Goal: Transaction & Acquisition: Purchase product/service

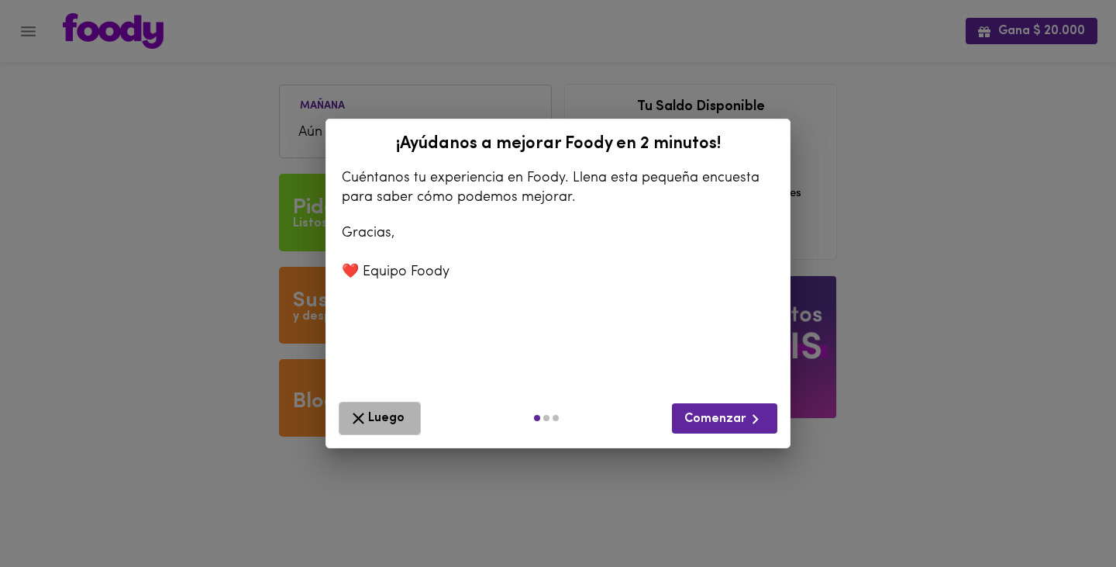
click at [370, 414] on span "Luego" at bounding box center [380, 418] width 62 height 19
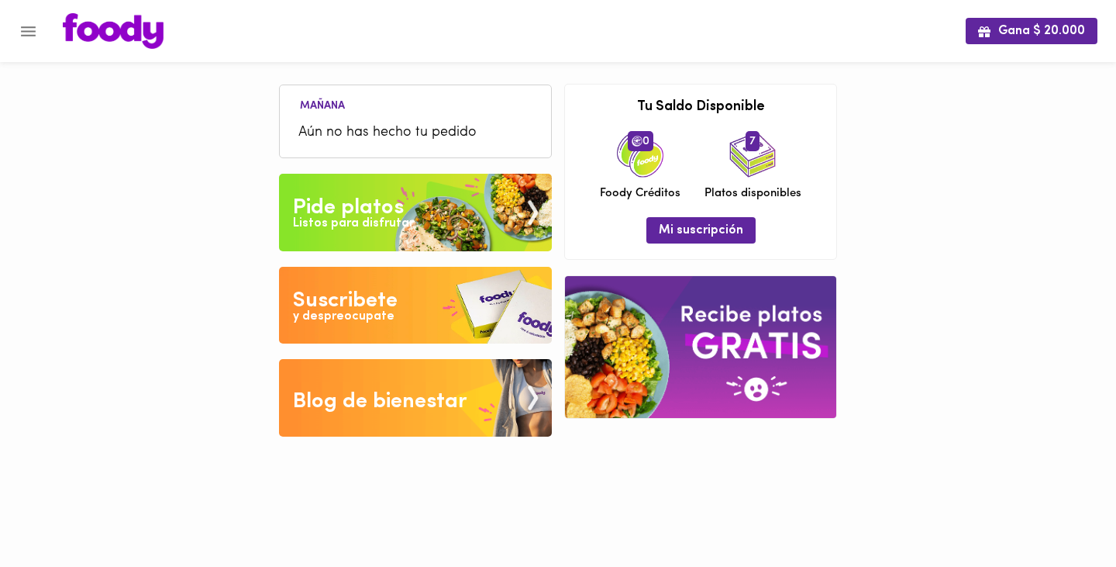
click at [27, 26] on icon "Menu" at bounding box center [28, 31] width 15 height 10
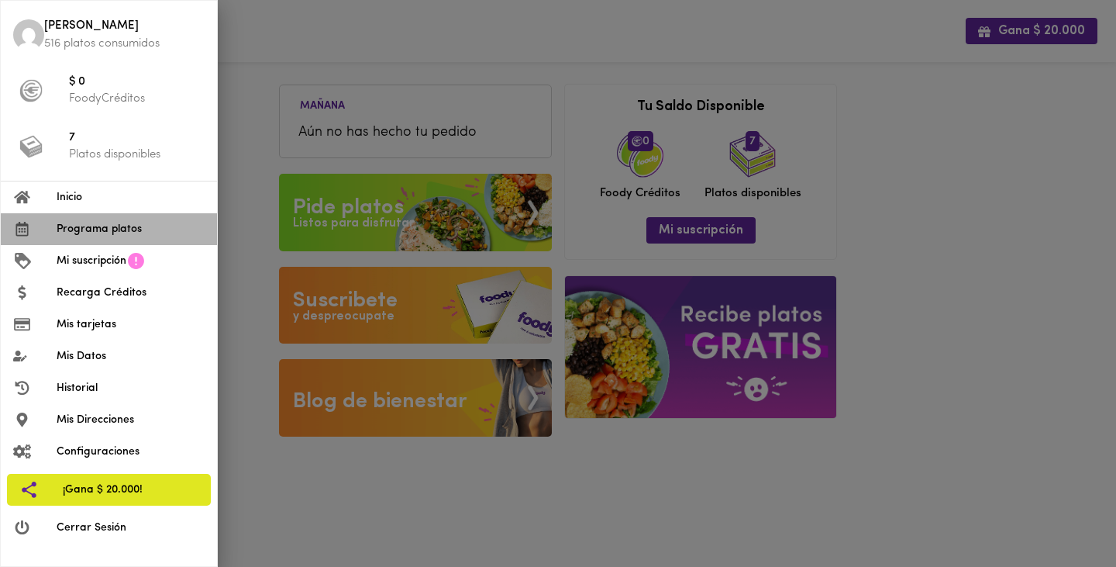
click at [96, 227] on span "Programa platos" at bounding box center [131, 229] width 148 height 16
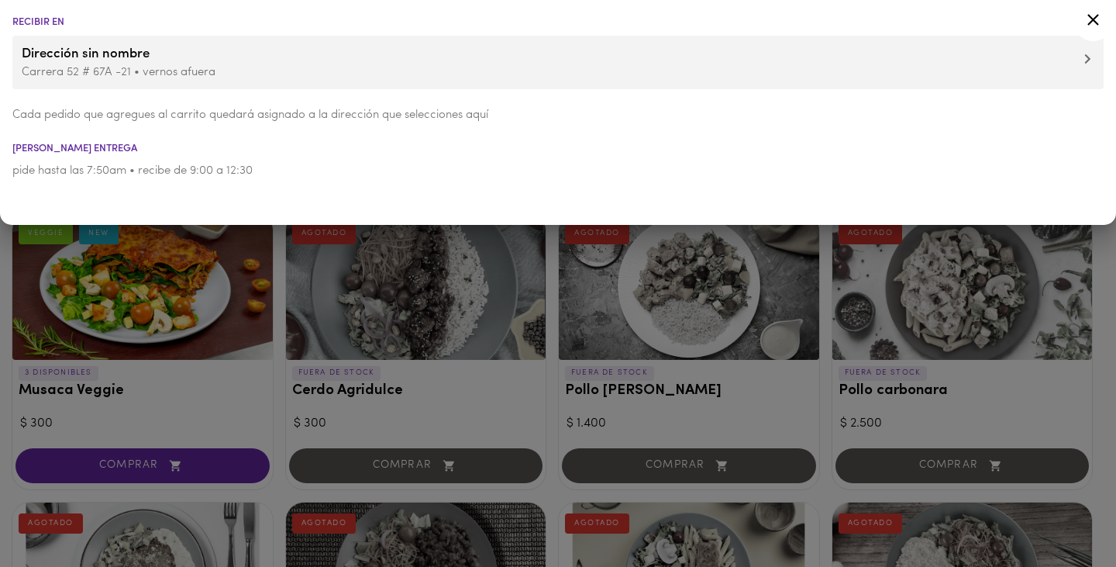
click at [1094, 22] on icon at bounding box center [1093, 19] width 19 height 19
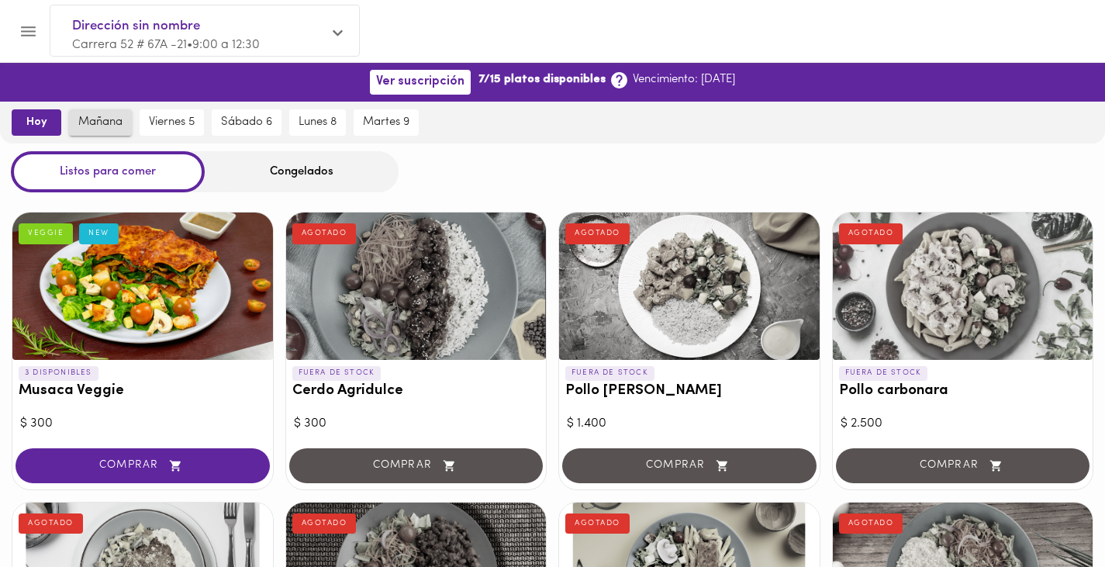
click at [100, 126] on span "mañana" at bounding box center [100, 123] width 44 height 14
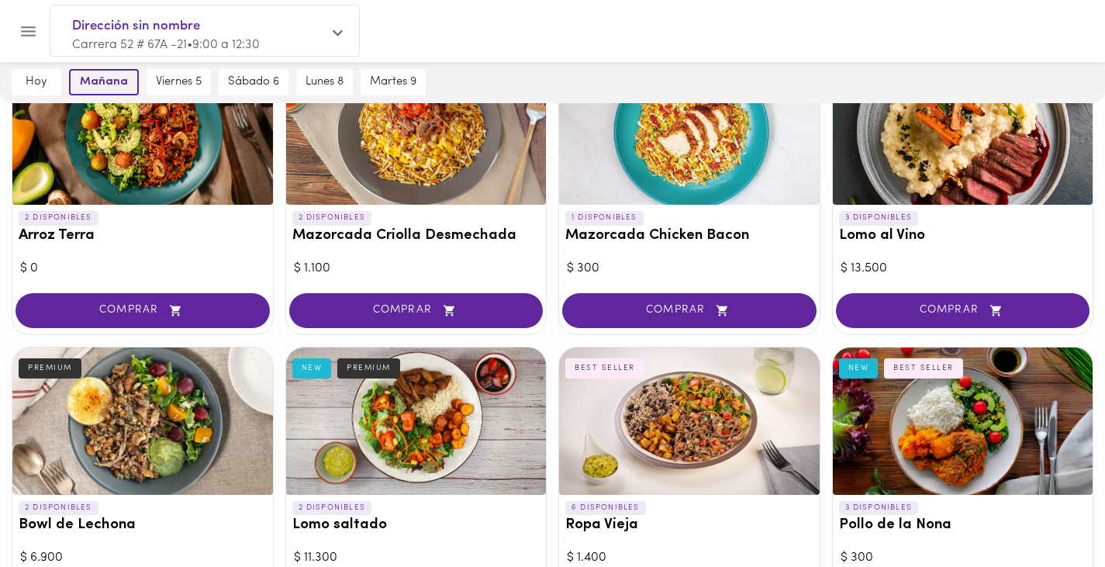
scroll to position [186, 0]
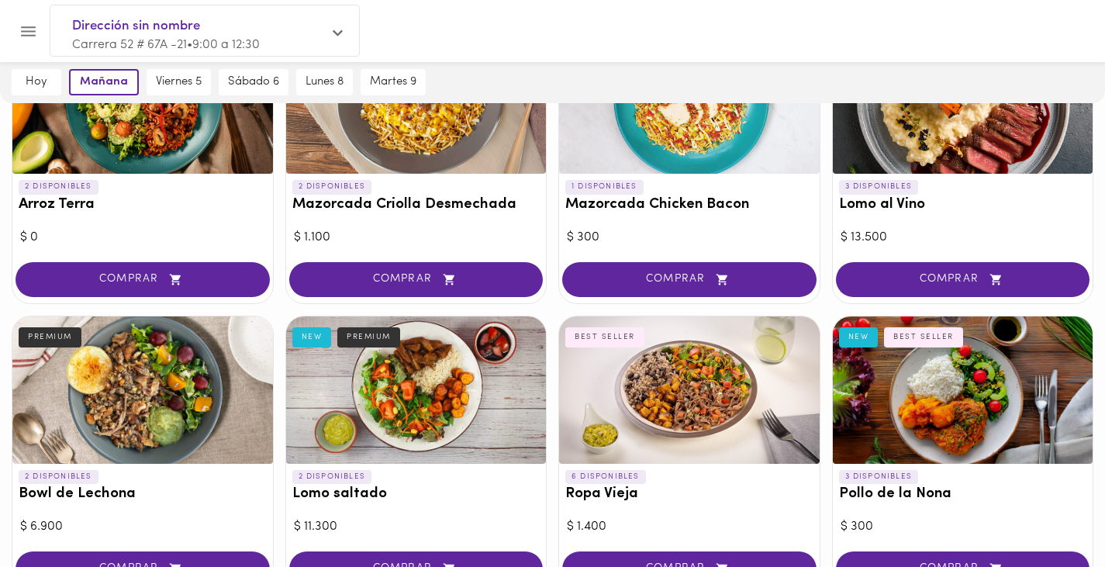
click at [447, 563] on div at bounding box center [552, 563] width 1105 height 8
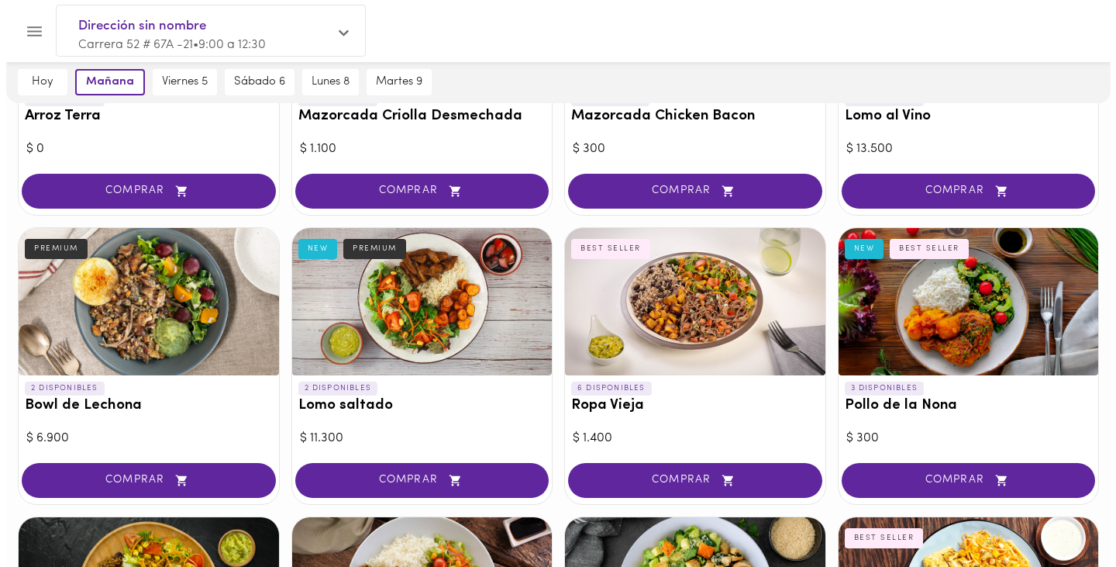
scroll to position [279, 0]
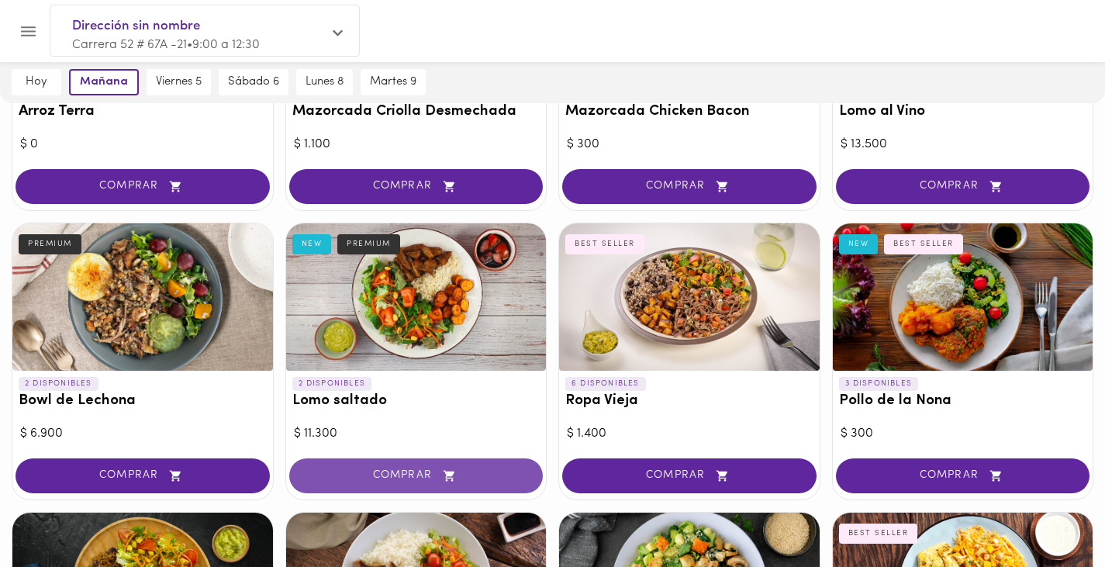
click at [398, 470] on span "COMPRAR" at bounding box center [416, 475] width 215 height 13
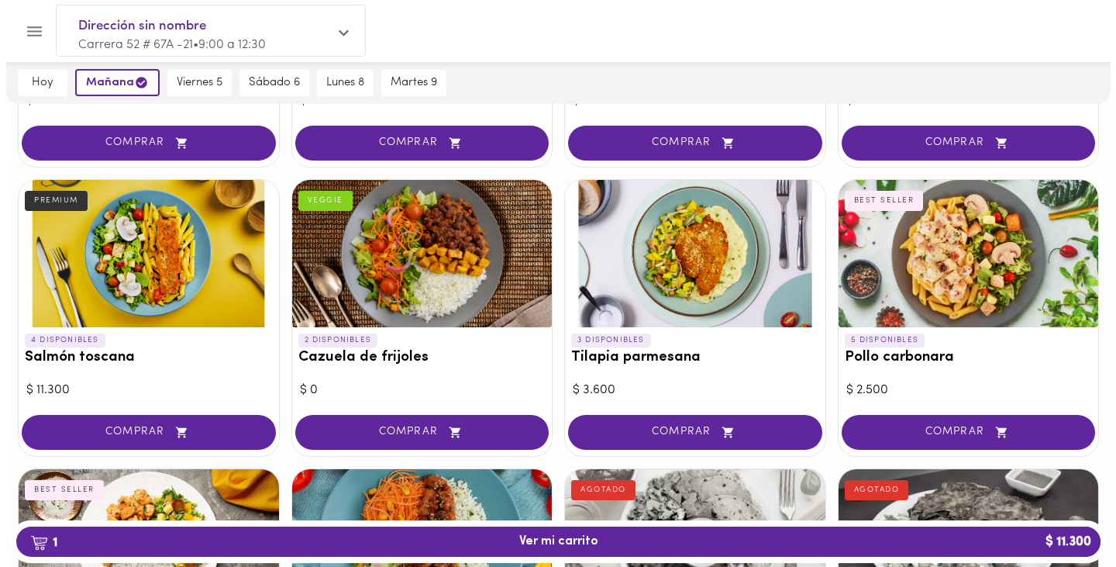
scroll to position [1196, 0]
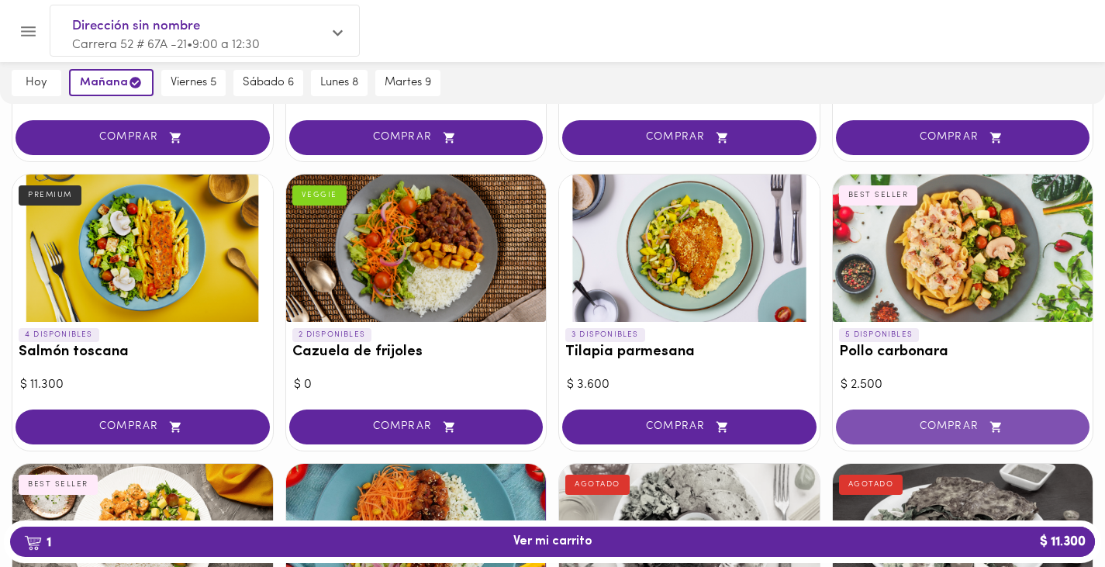
click at [946, 430] on span "COMPRAR" at bounding box center [962, 426] width 215 height 13
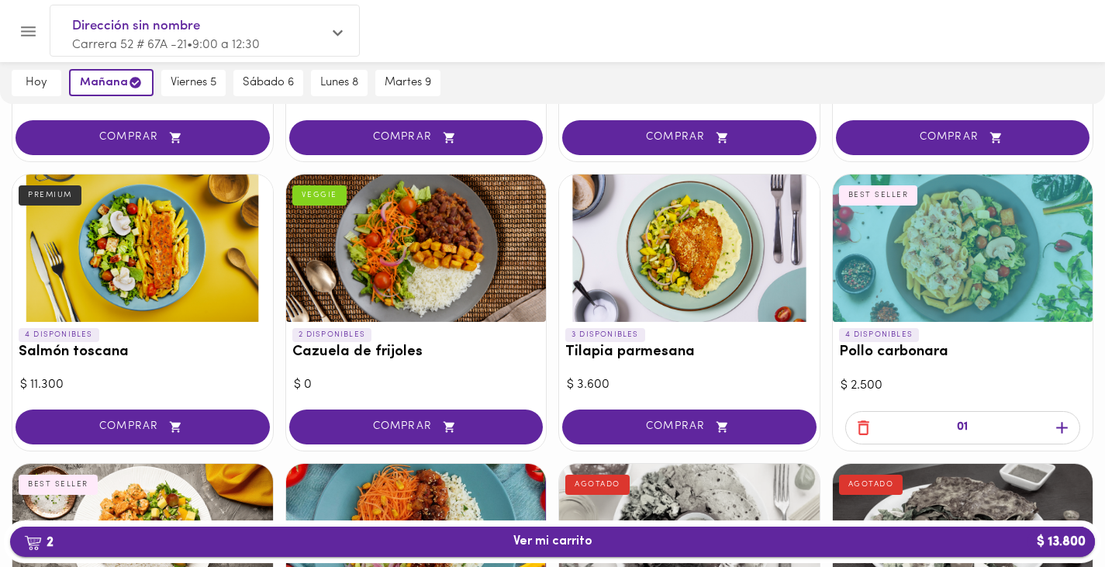
click at [569, 543] on span "2 Ver mi carrito $ 13.800" at bounding box center [552, 541] width 79 height 15
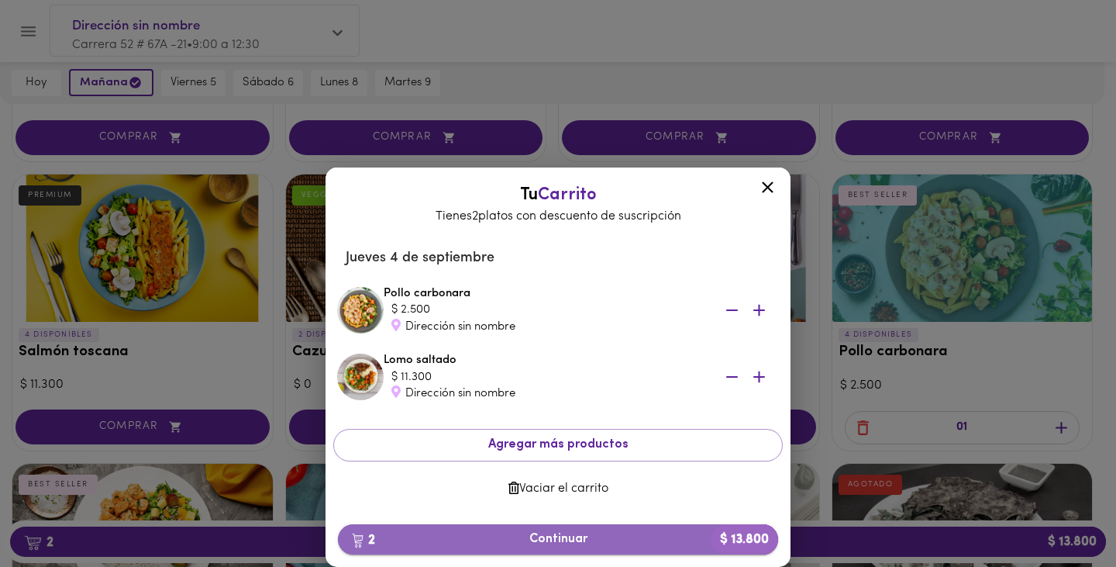
click at [542, 544] on span "2 Continuar $ 13.800" at bounding box center [557, 539] width 415 height 15
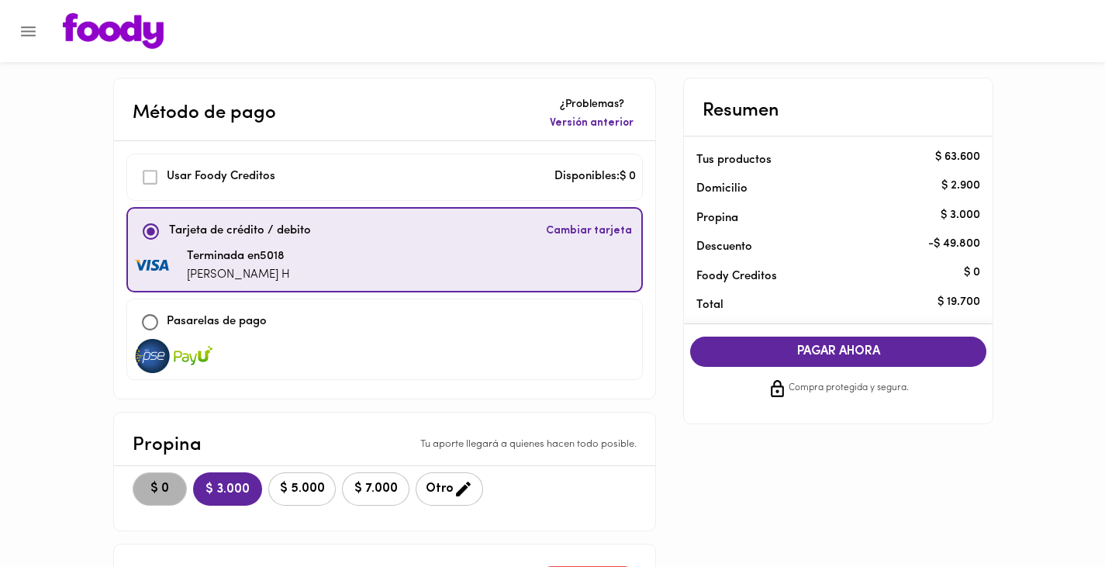
click at [162, 493] on span "$ 0" at bounding box center [160, 488] width 34 height 15
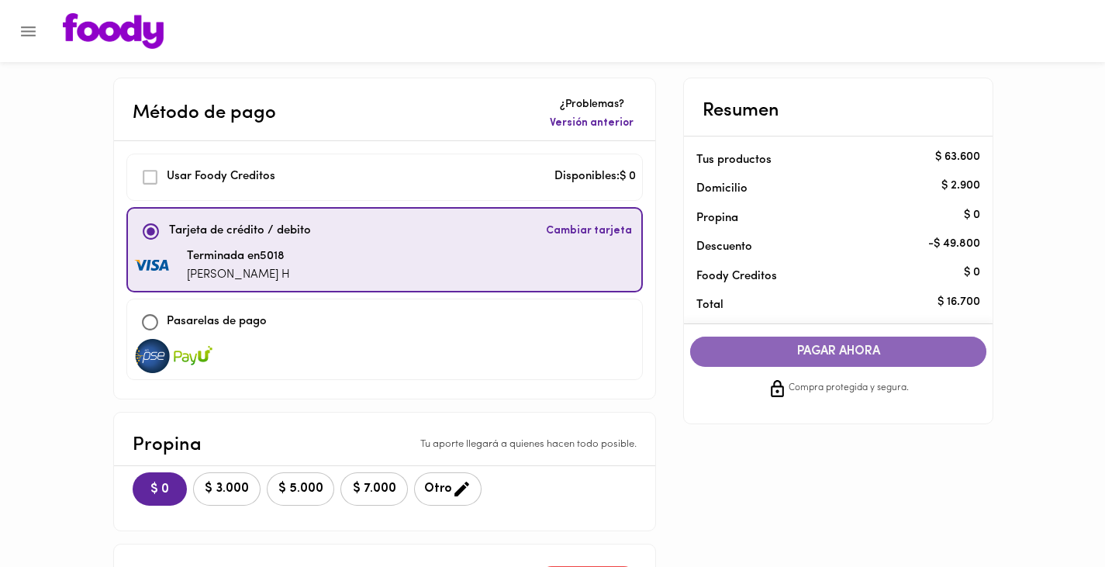
click at [825, 354] on span "PAGAR AHORA" at bounding box center [837, 351] width 265 height 15
